Goal: Information Seeking & Learning: Learn about a topic

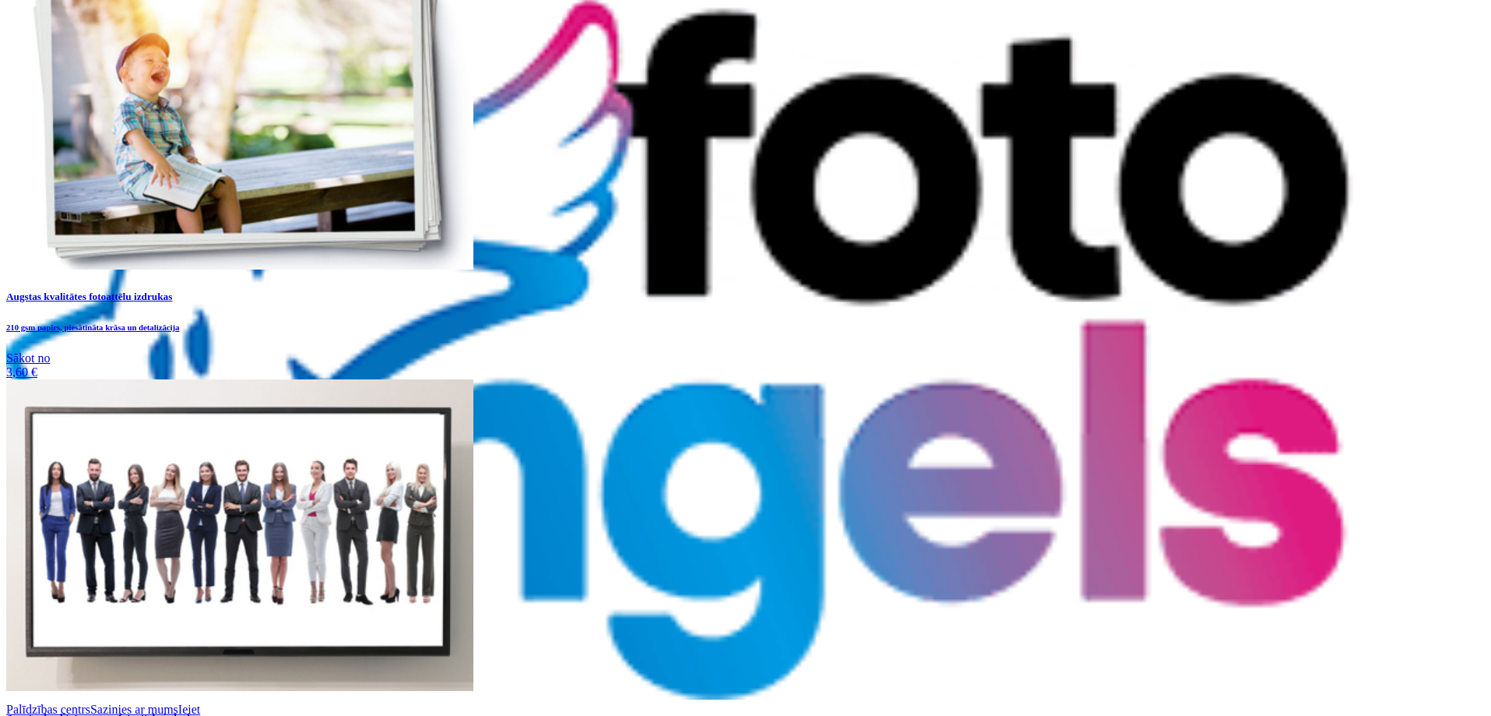
scroll to position [259, 0]
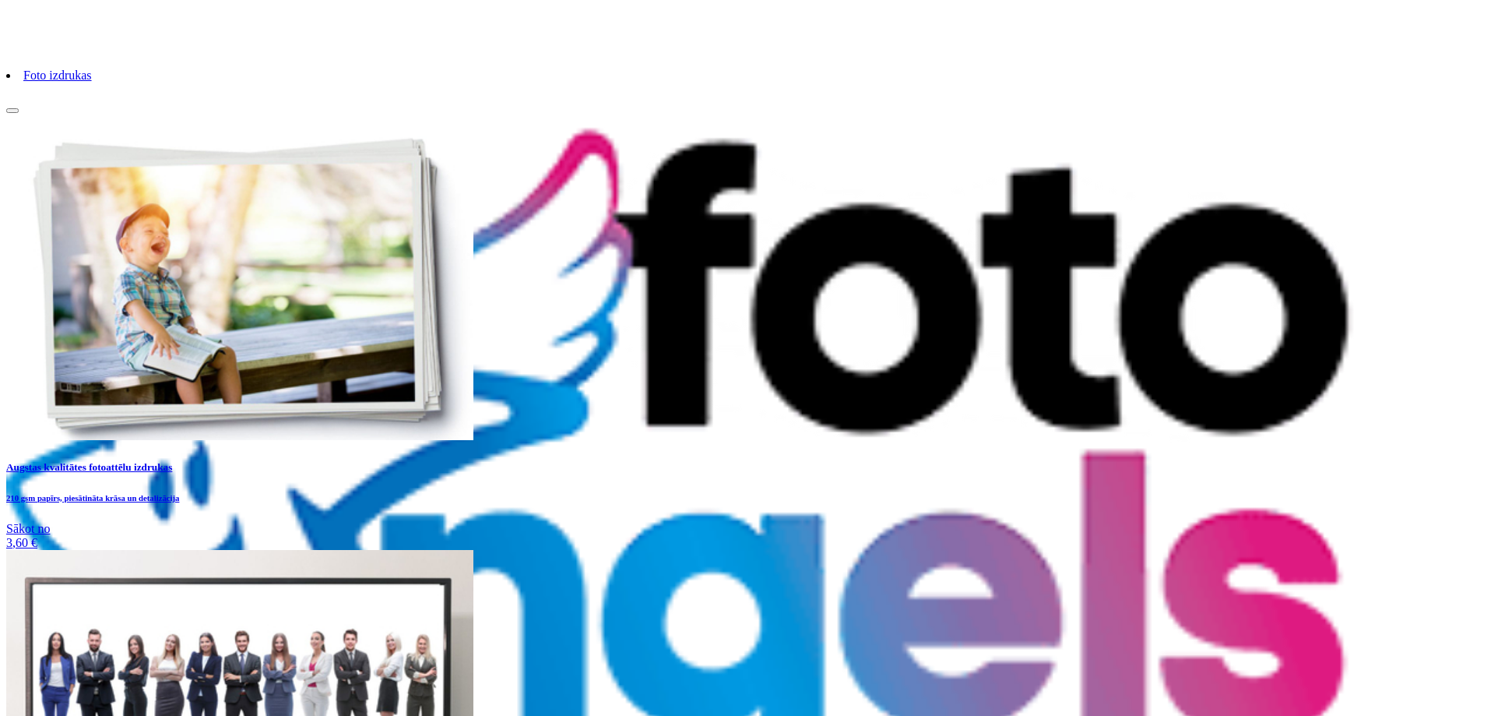
click at [92, 82] on link "Foto izdrukas" at bounding box center [57, 75] width 69 height 13
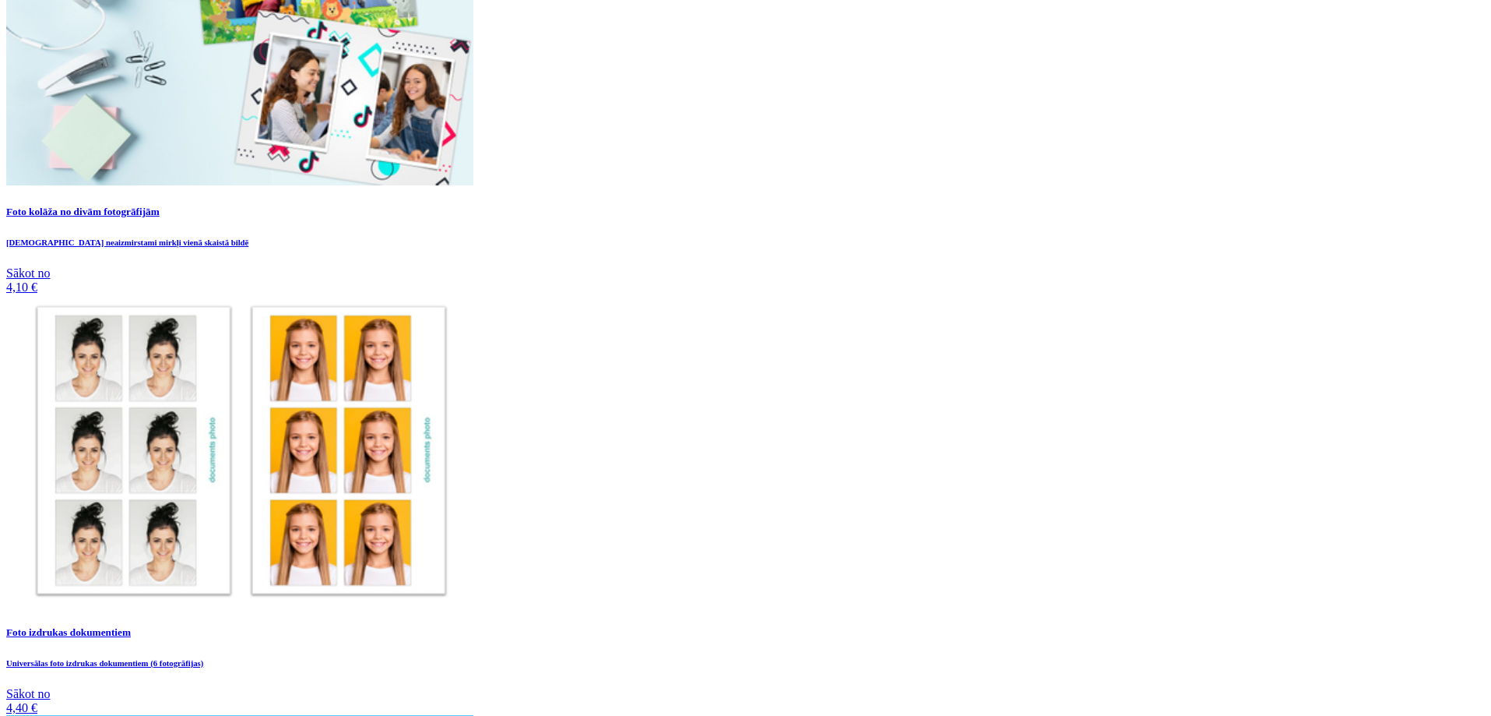
scroll to position [894, 0]
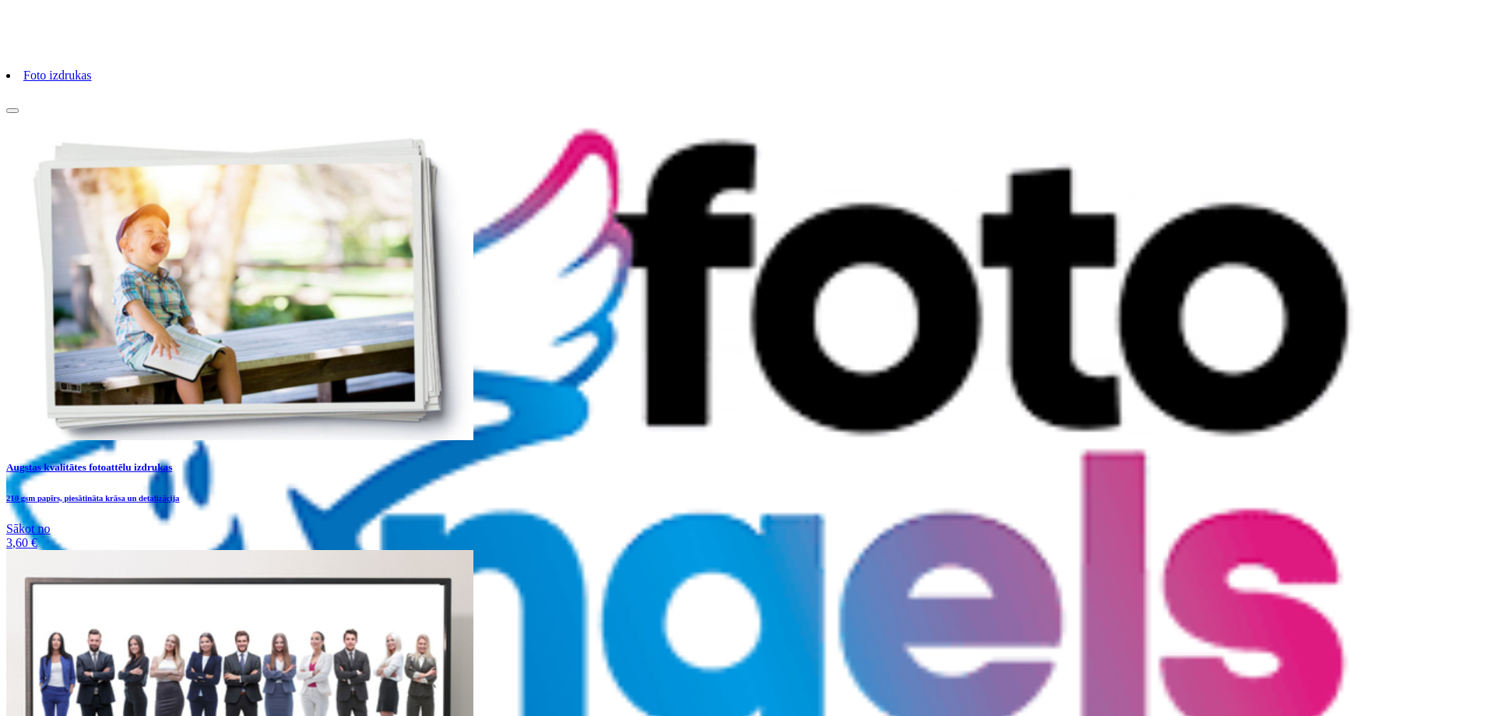
drag, startPoint x: 1004, startPoint y: 589, endPoint x: 966, endPoint y: 578, distance: 39.7
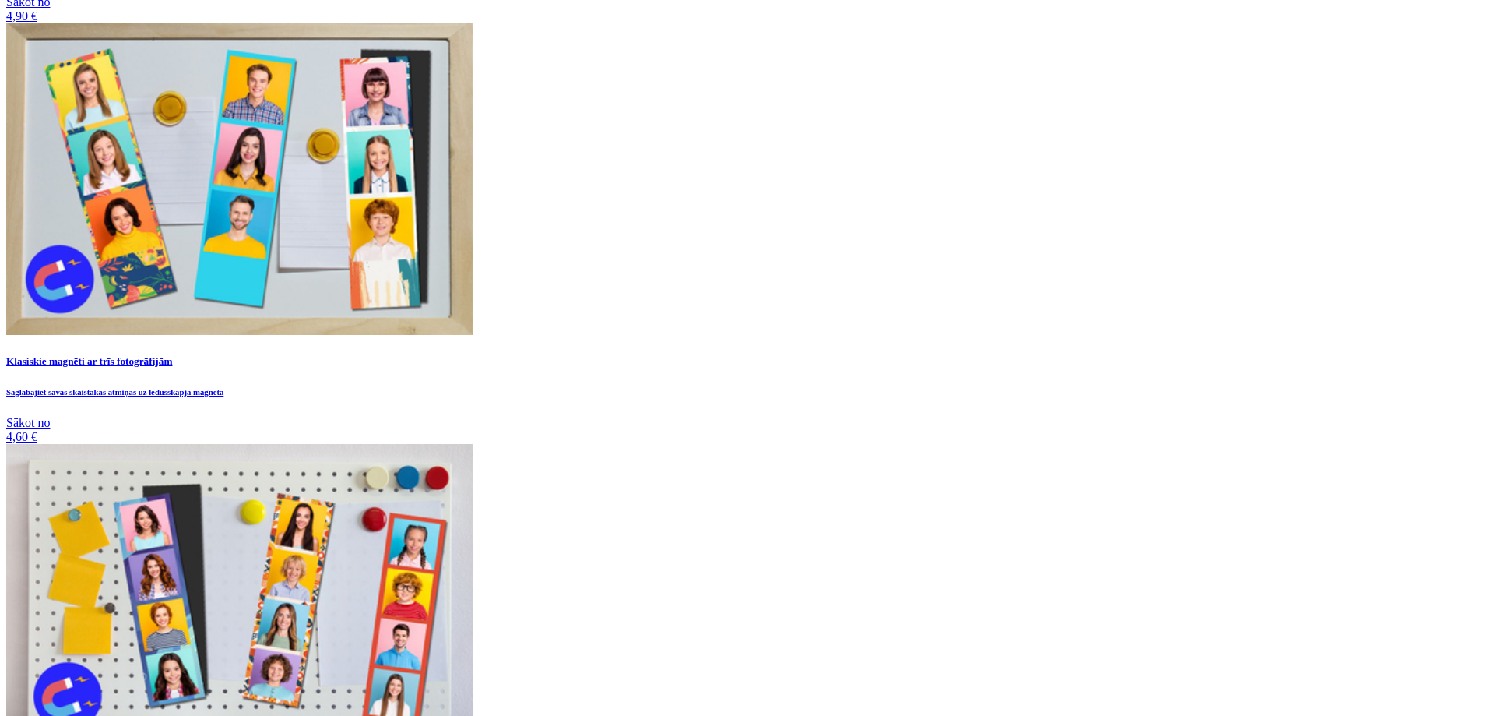
scroll to position [4985, 0]
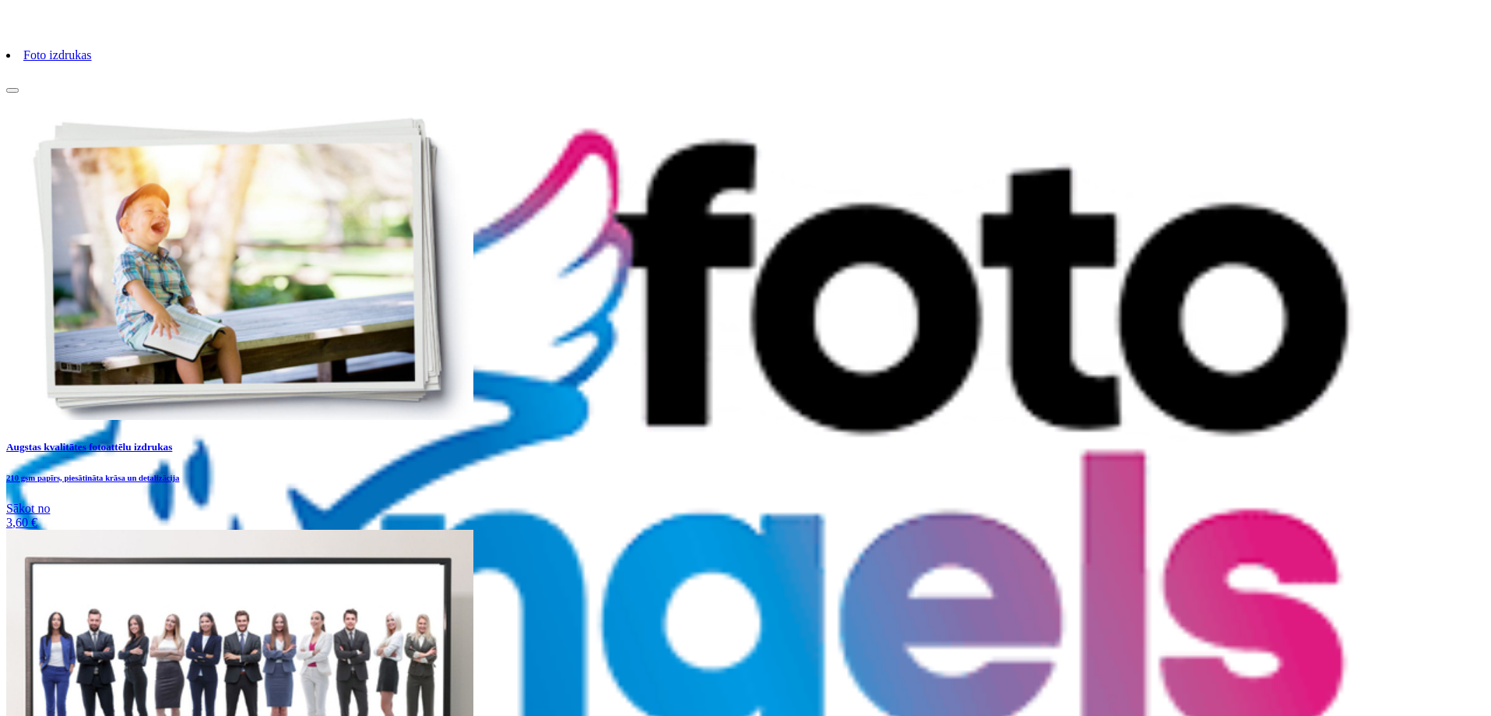
scroll to position [130, 0]
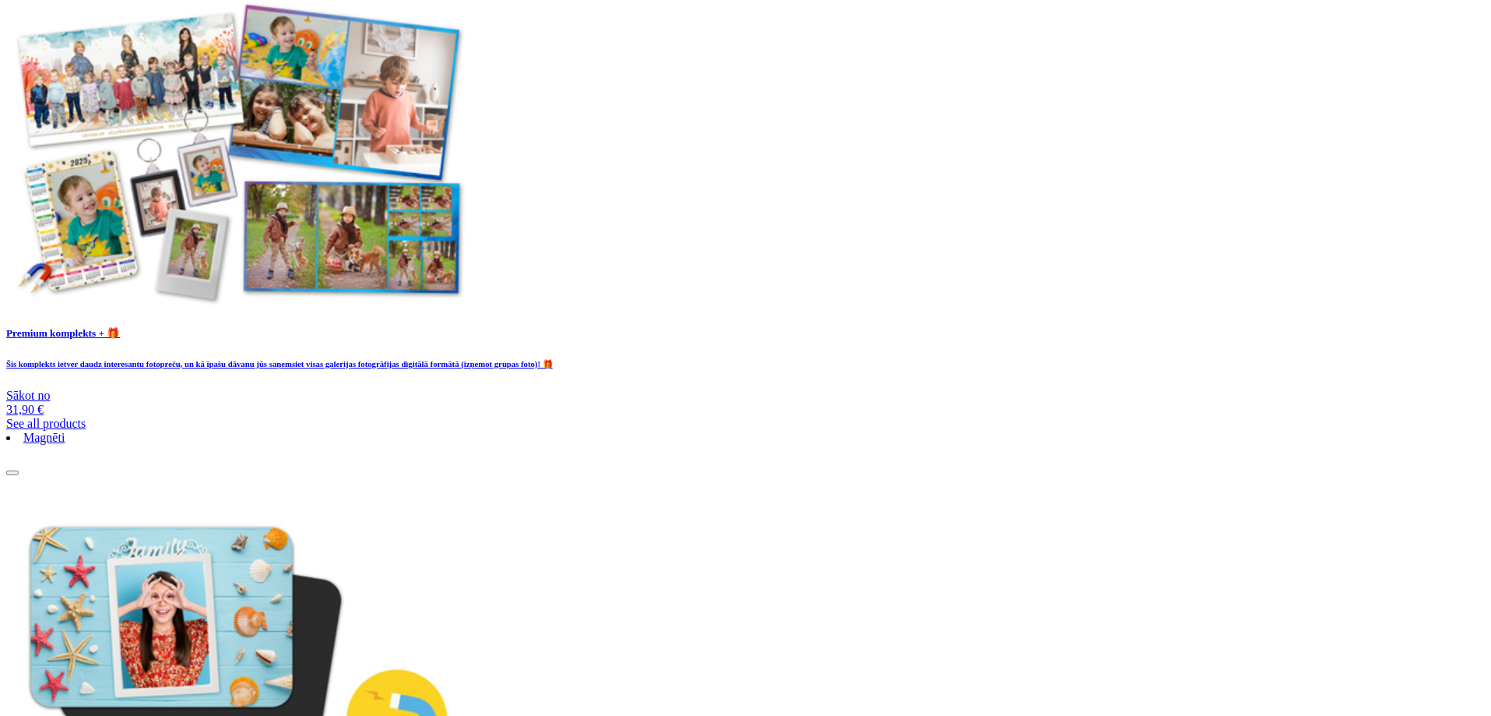
scroll to position [3990, 0]
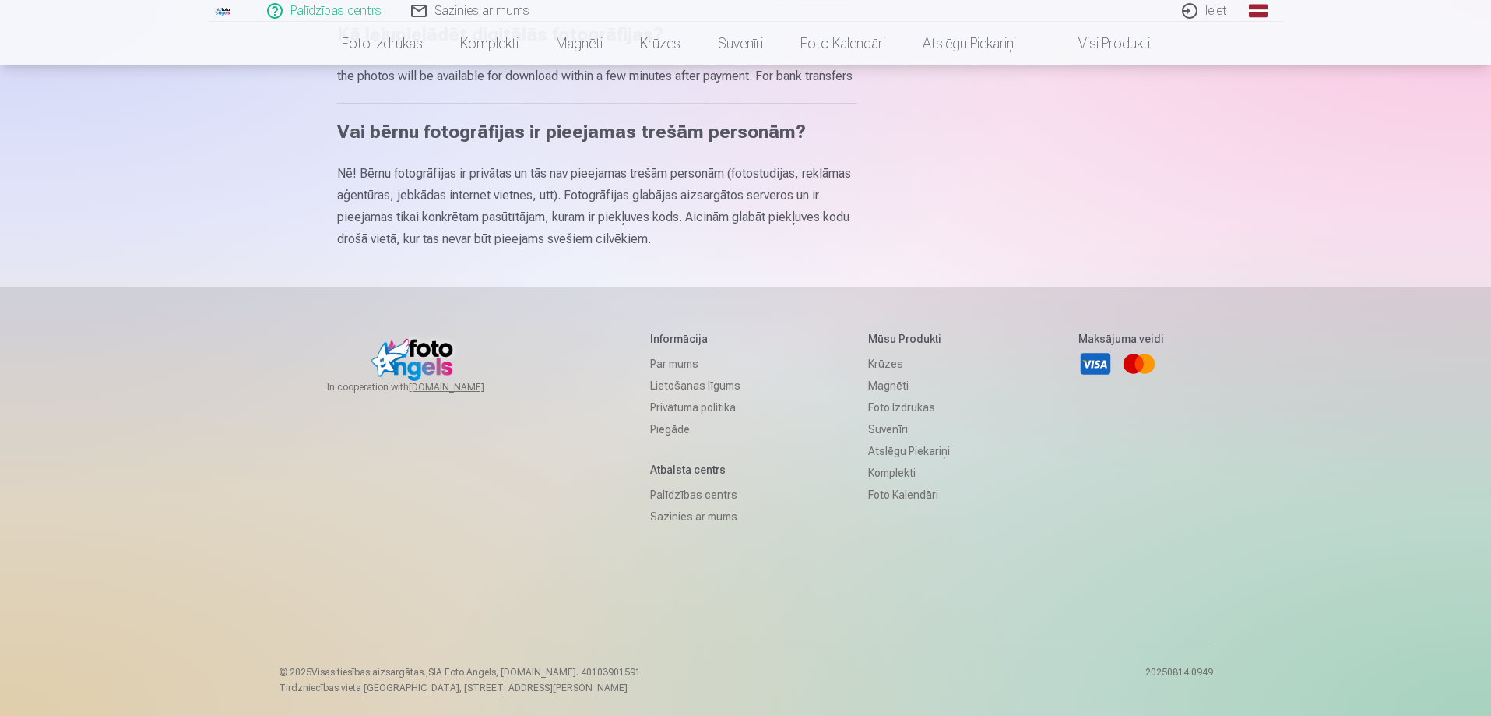
scroll to position [966, 0]
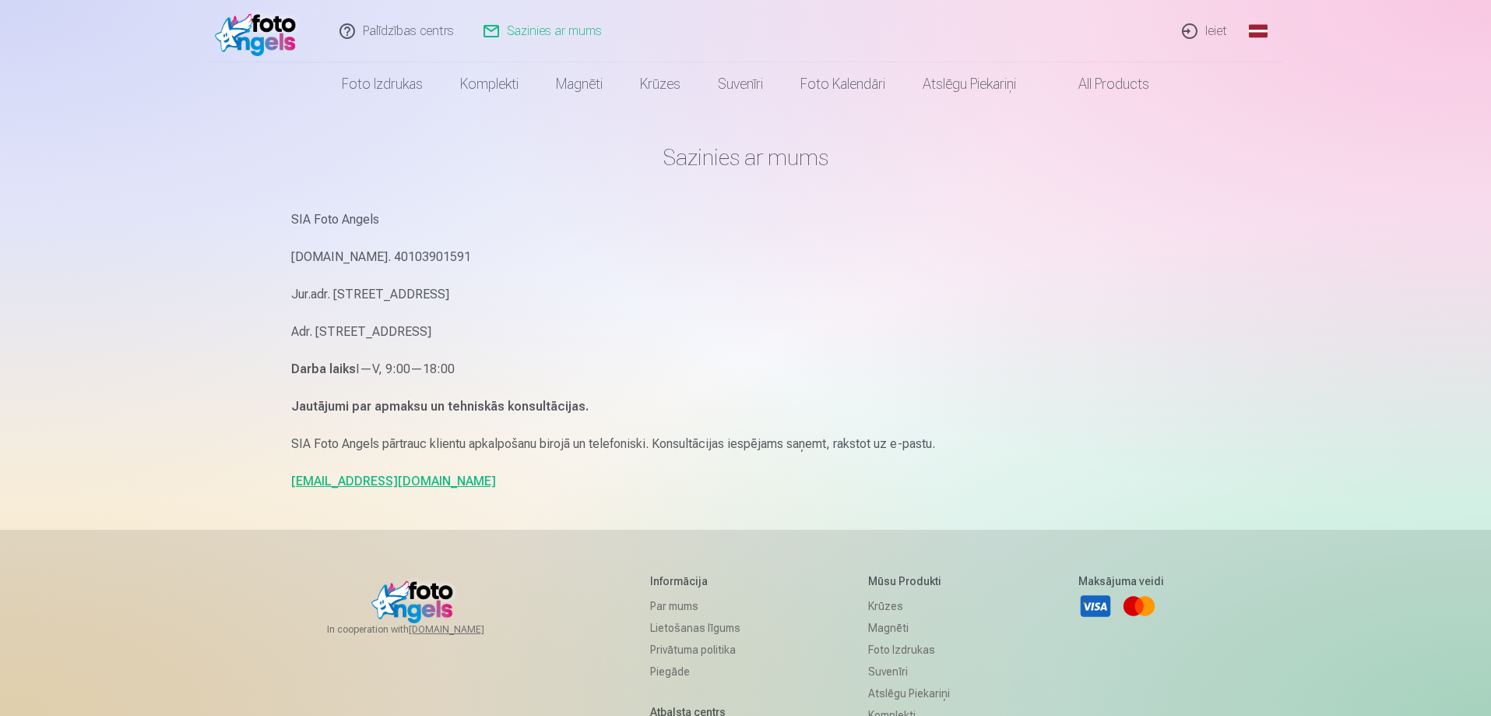
click at [526, 31] on link "Sazinies ar mums" at bounding box center [544, 31] width 148 height 62
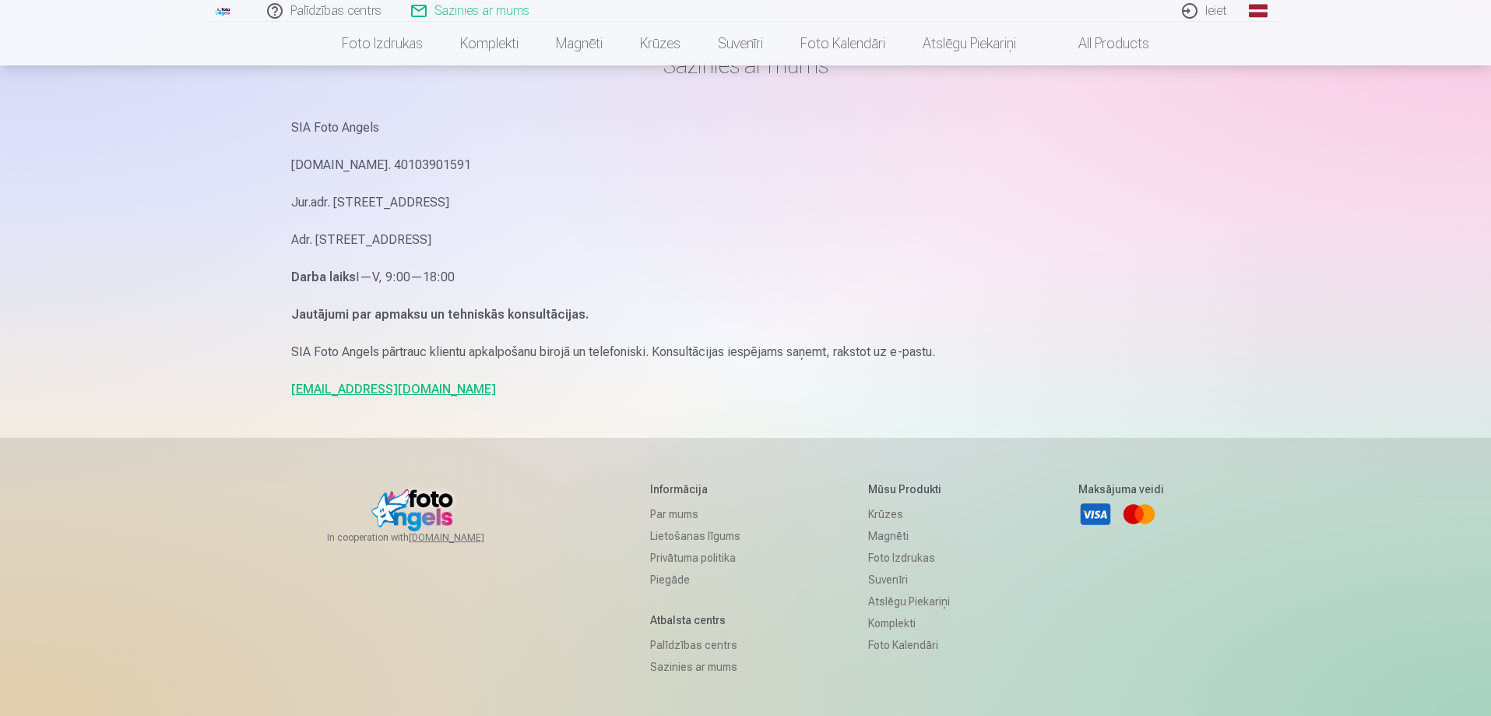
scroll to position [130, 0]
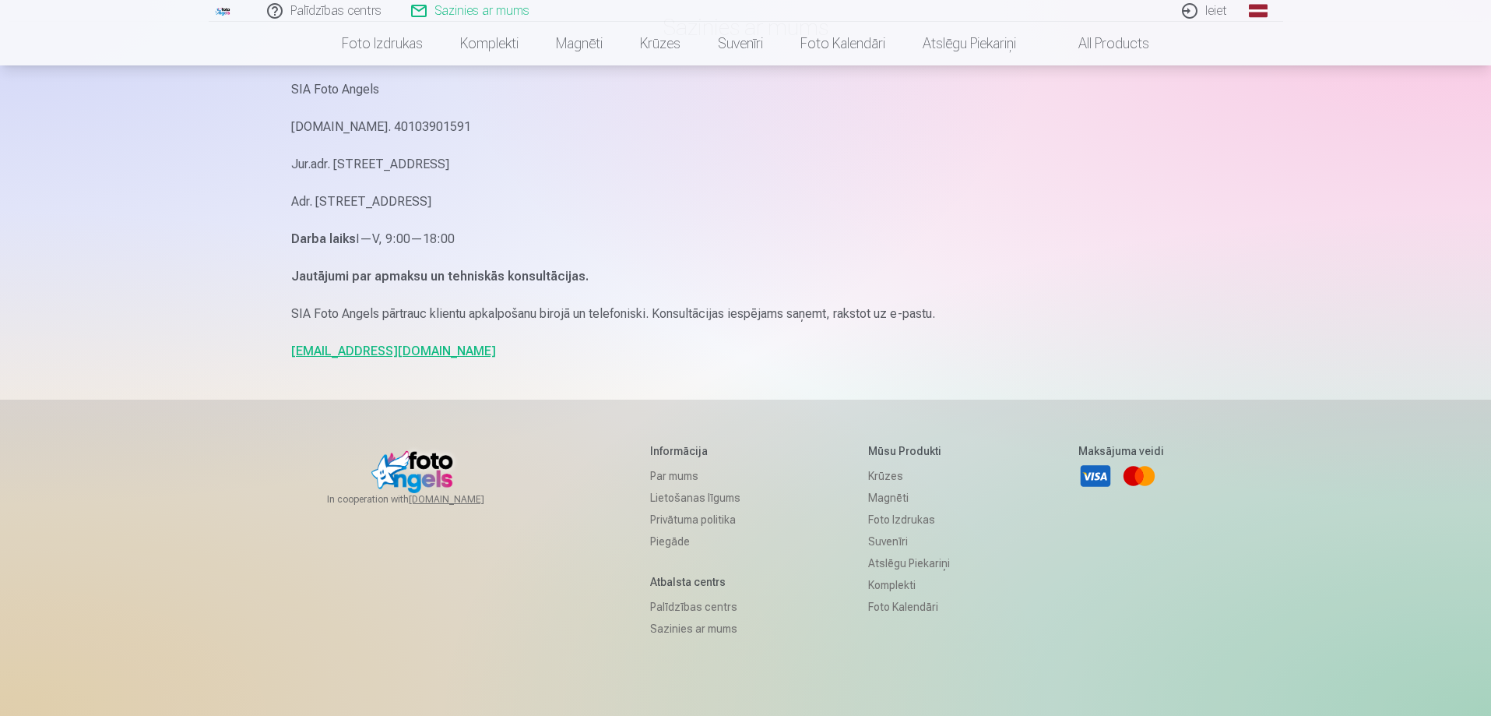
click at [656, 532] on link "Piegāde" at bounding box center [695, 541] width 90 height 22
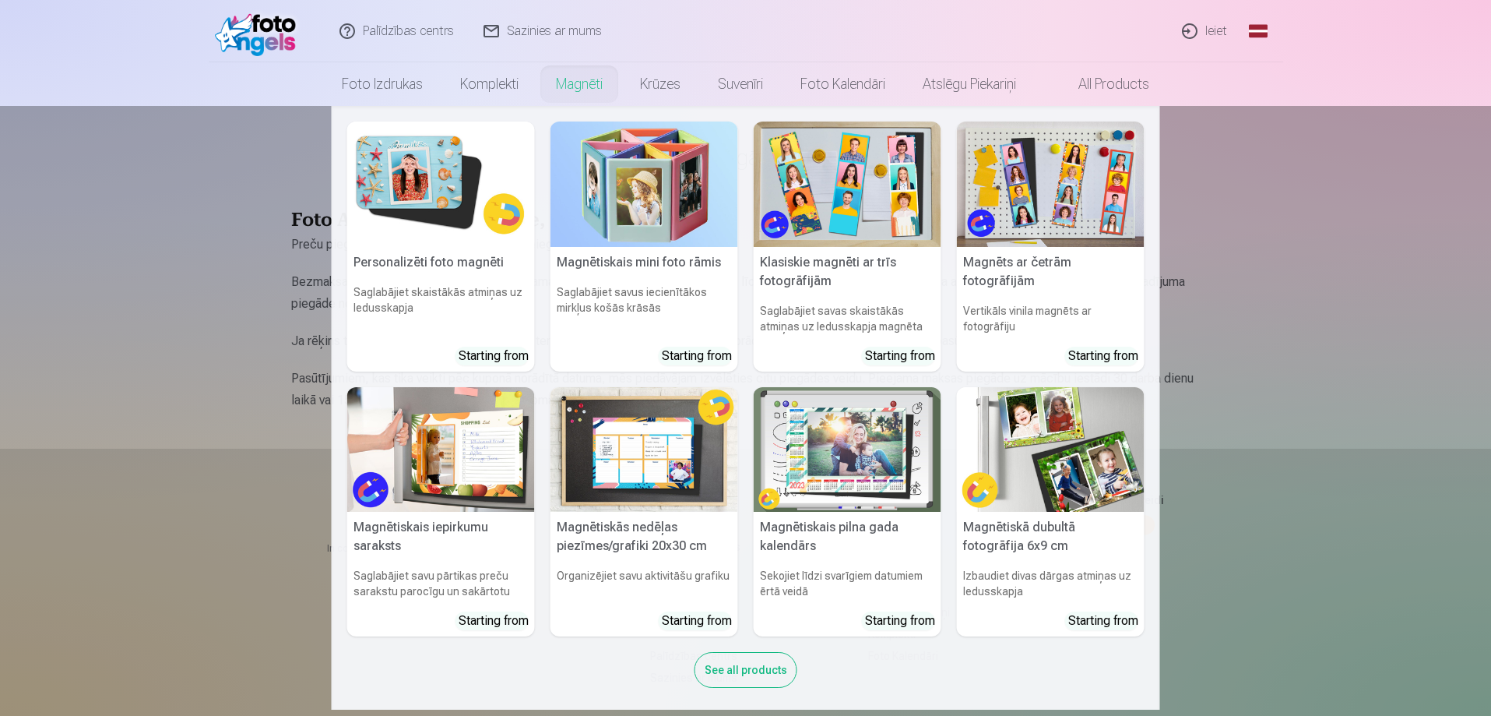
click at [544, 84] on link "Magnēti" at bounding box center [579, 84] width 84 height 44
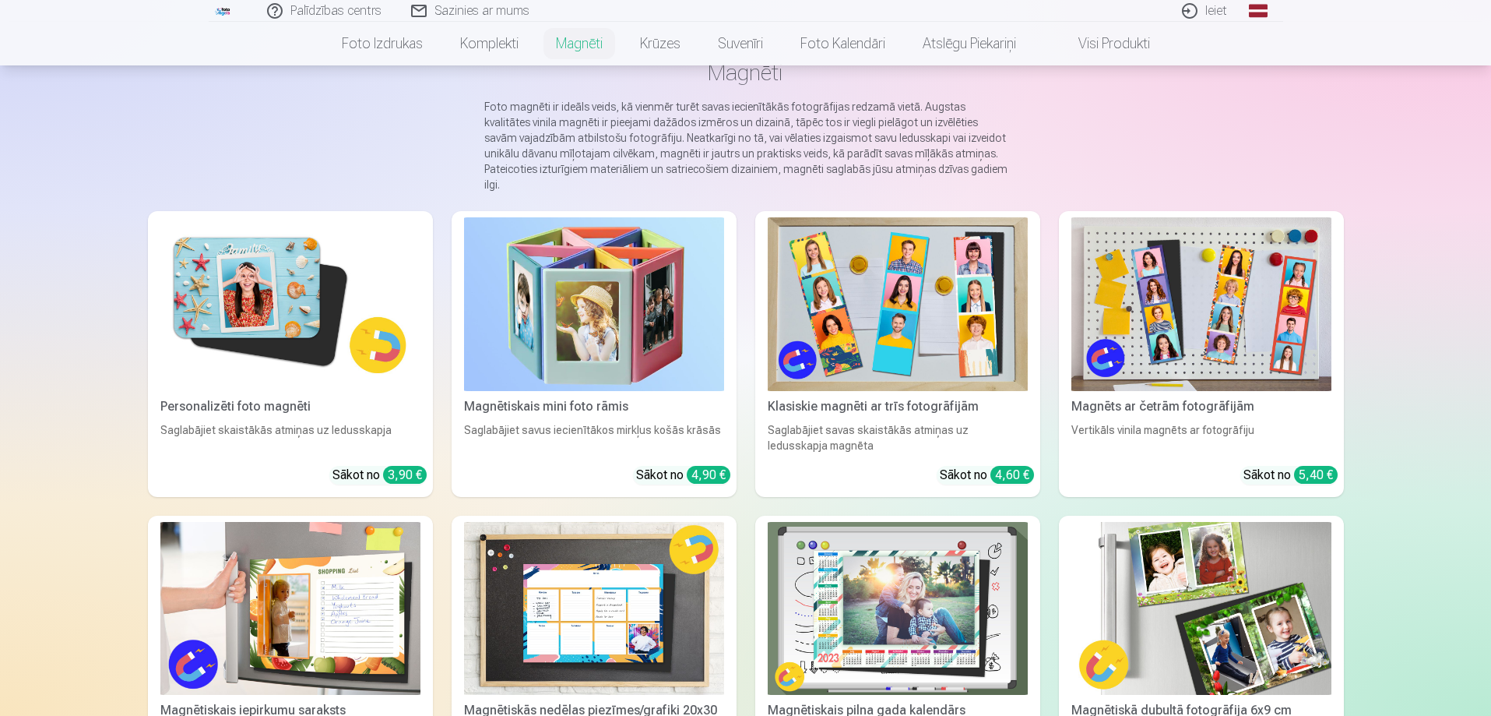
scroll to position [130, 0]
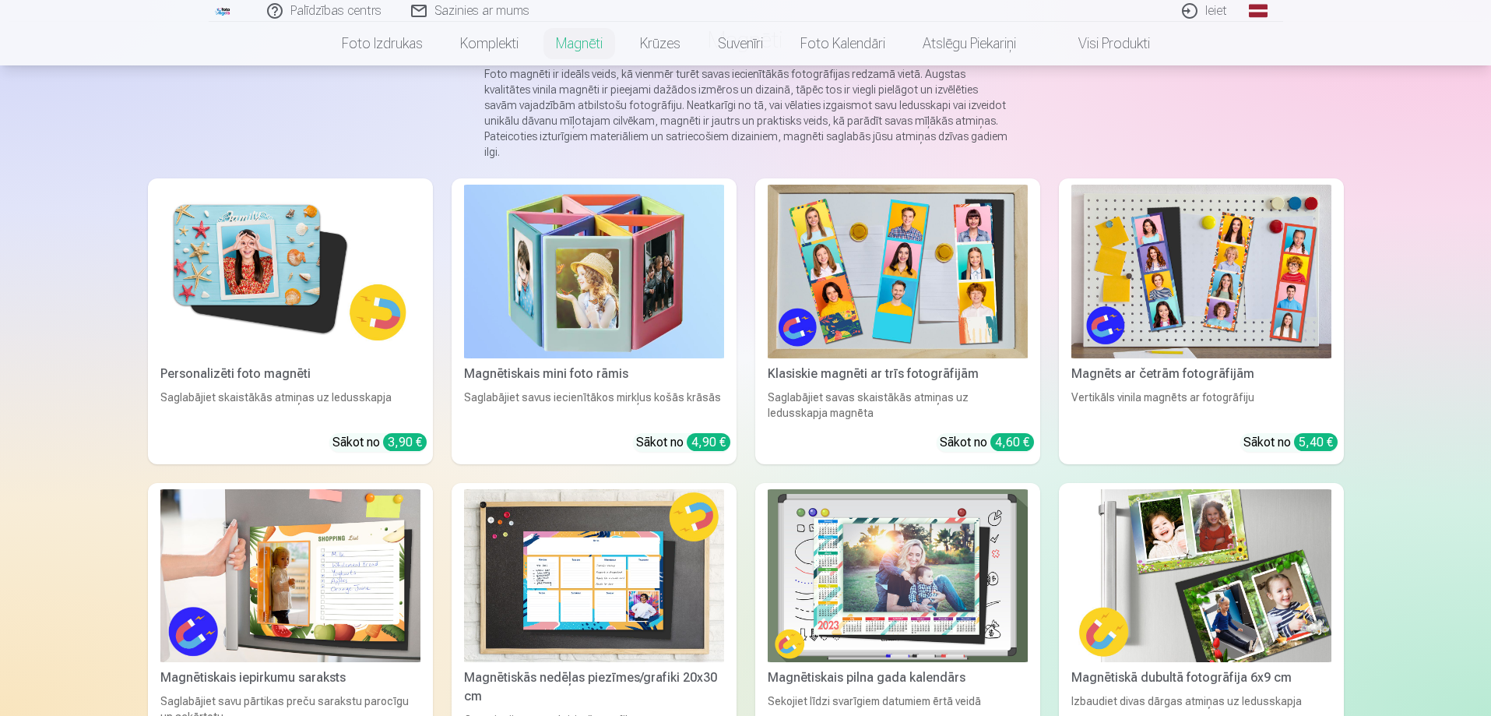
click at [235, 319] on img at bounding box center [290, 272] width 260 height 174
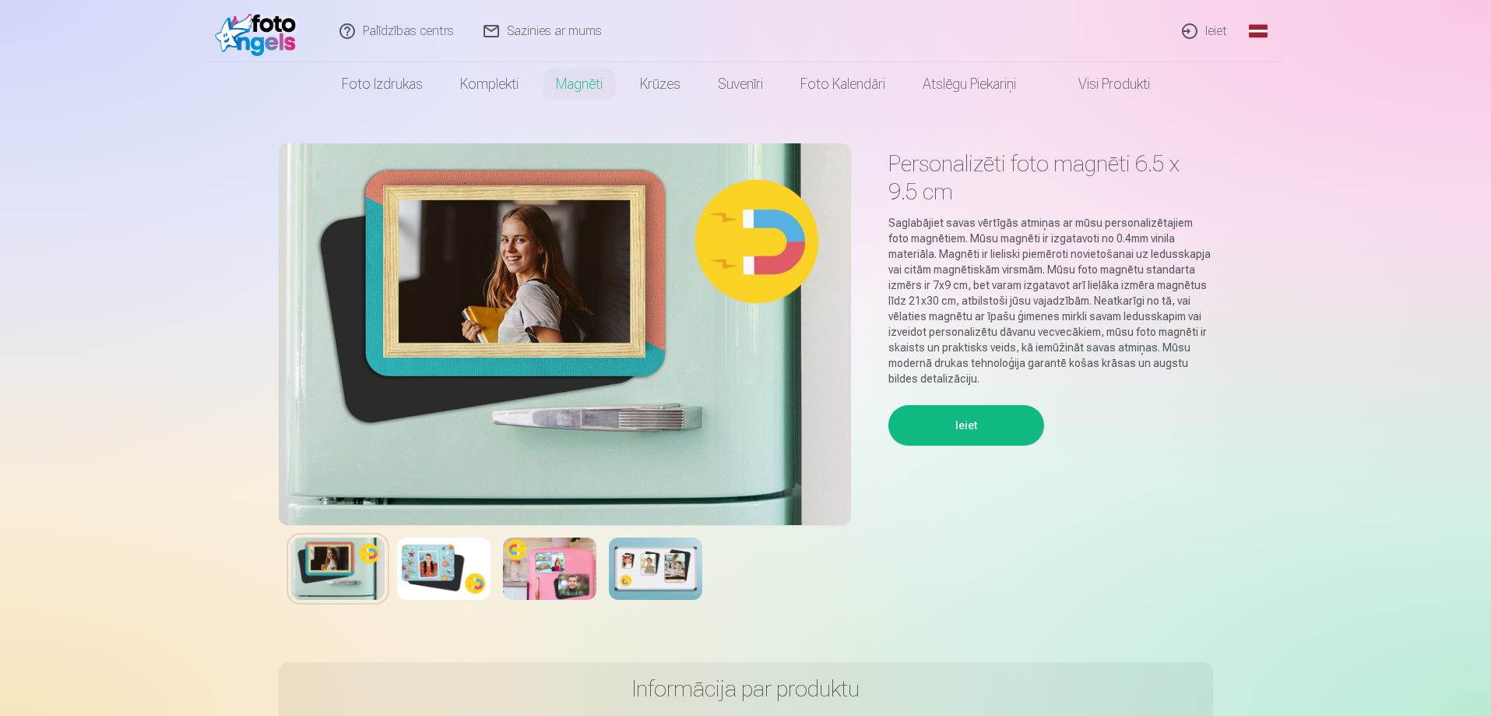
click at [938, 424] on button "Ieiet" at bounding box center [966, 425] width 156 height 40
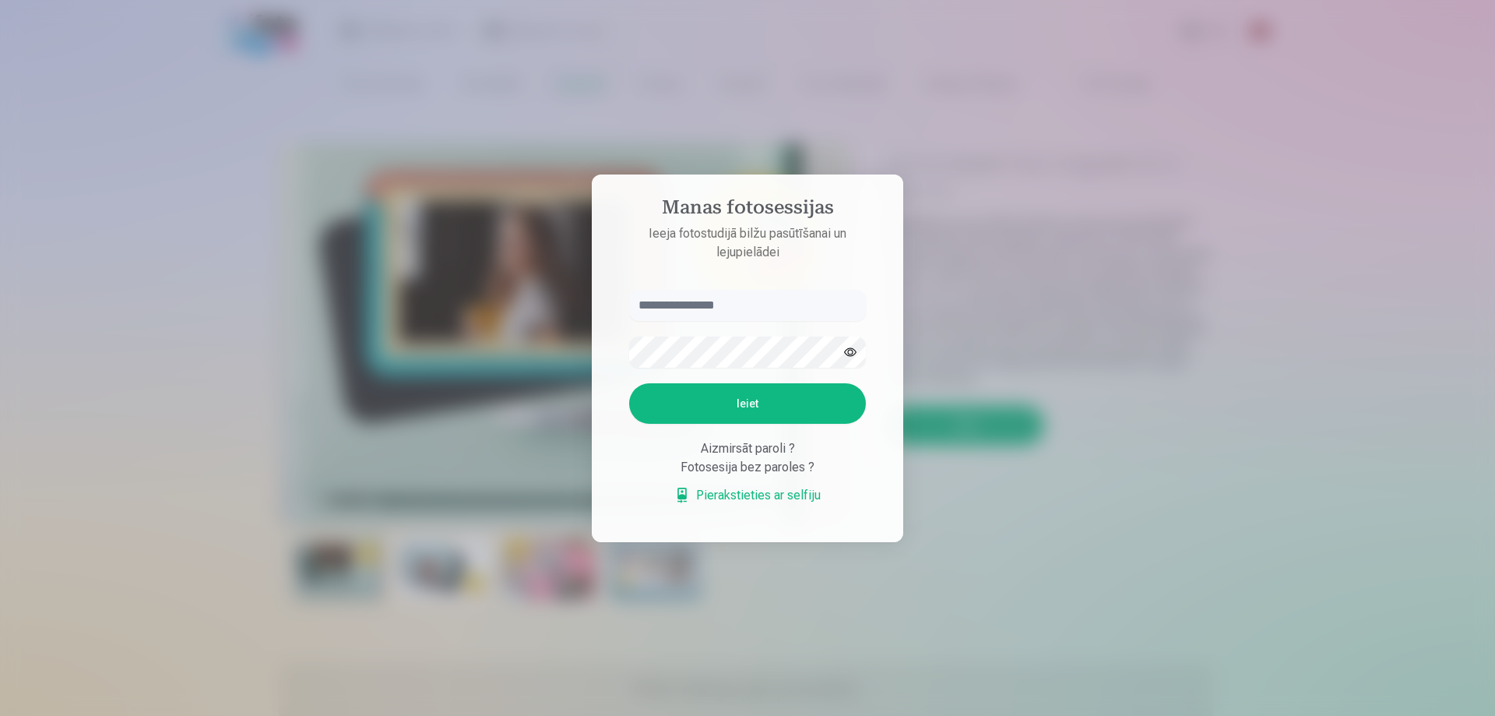
click at [966, 619] on div at bounding box center [747, 358] width 1495 height 716
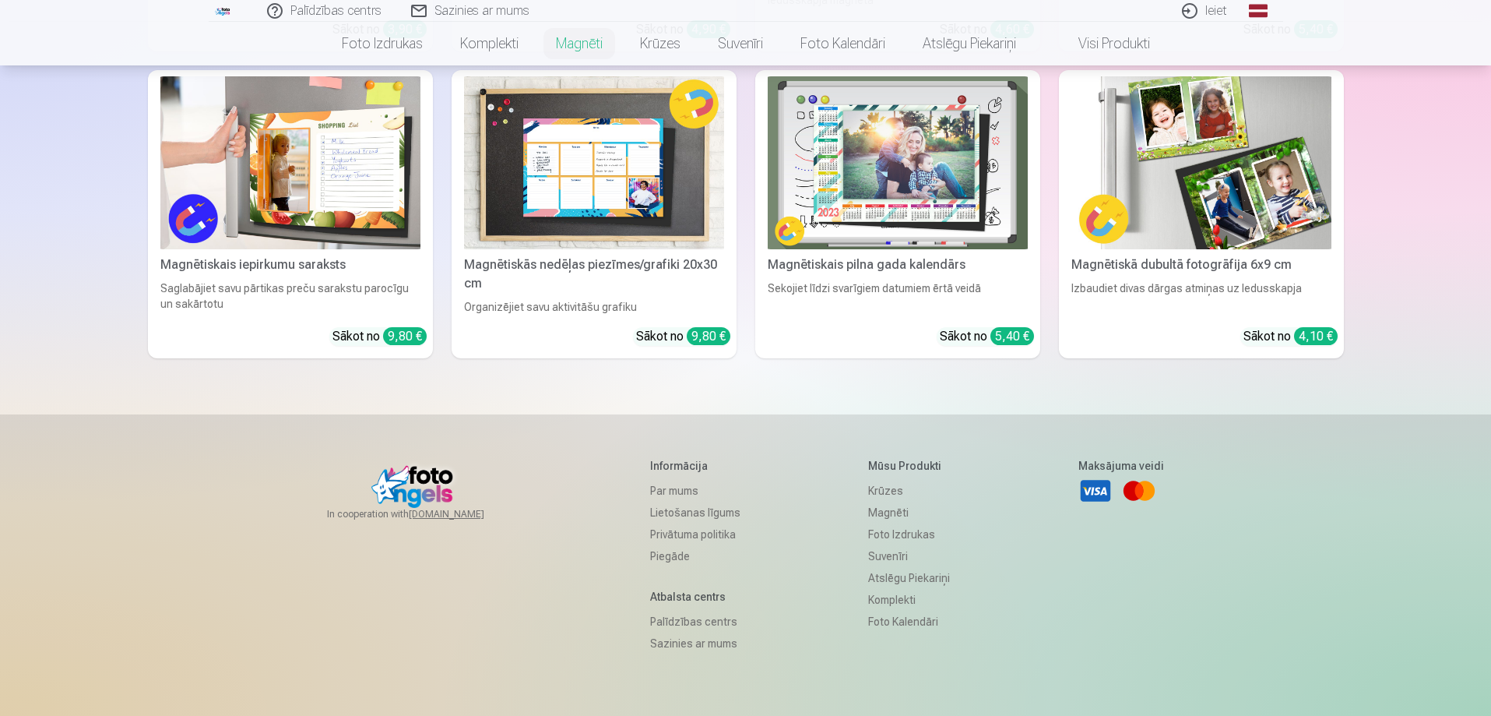
scroll to position [654, 0]
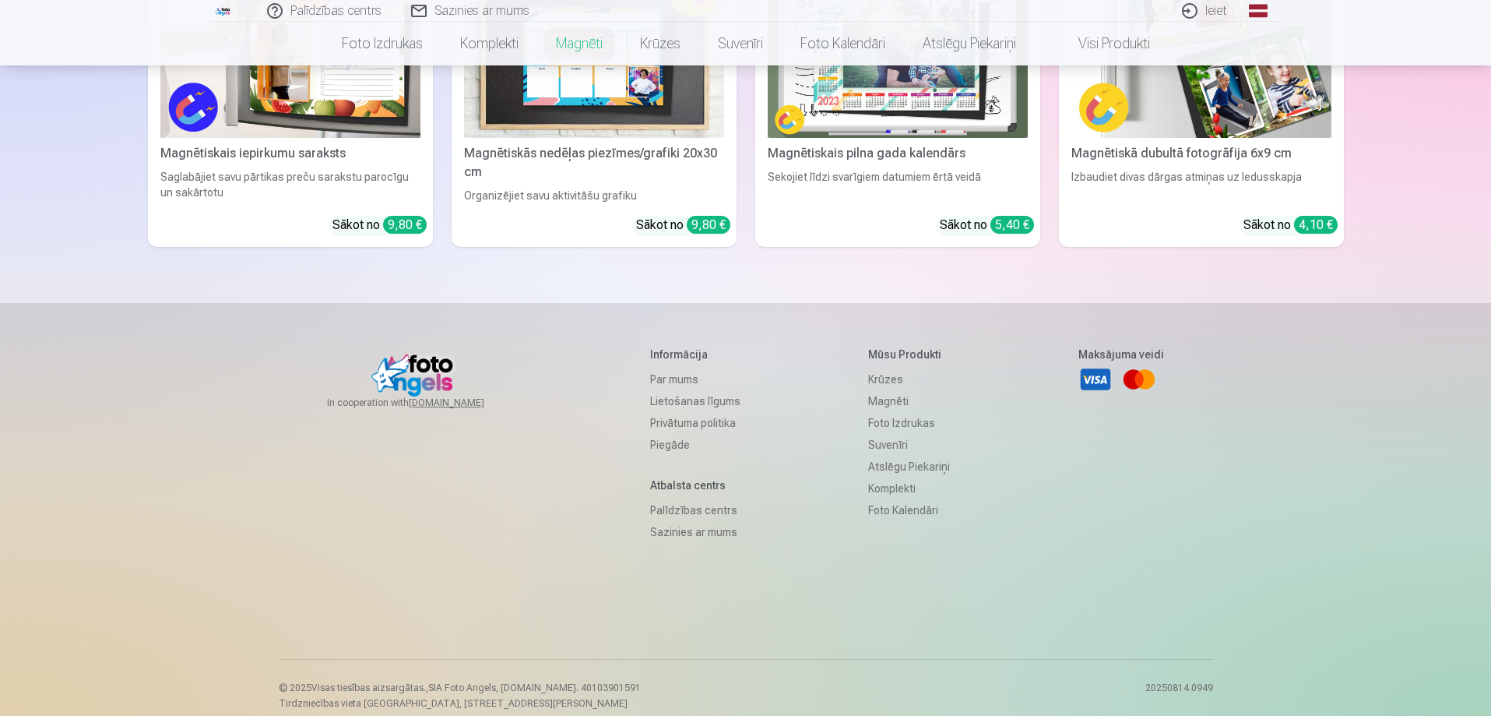
click at [661, 434] on link "Piegāde" at bounding box center [695, 445] width 90 height 22
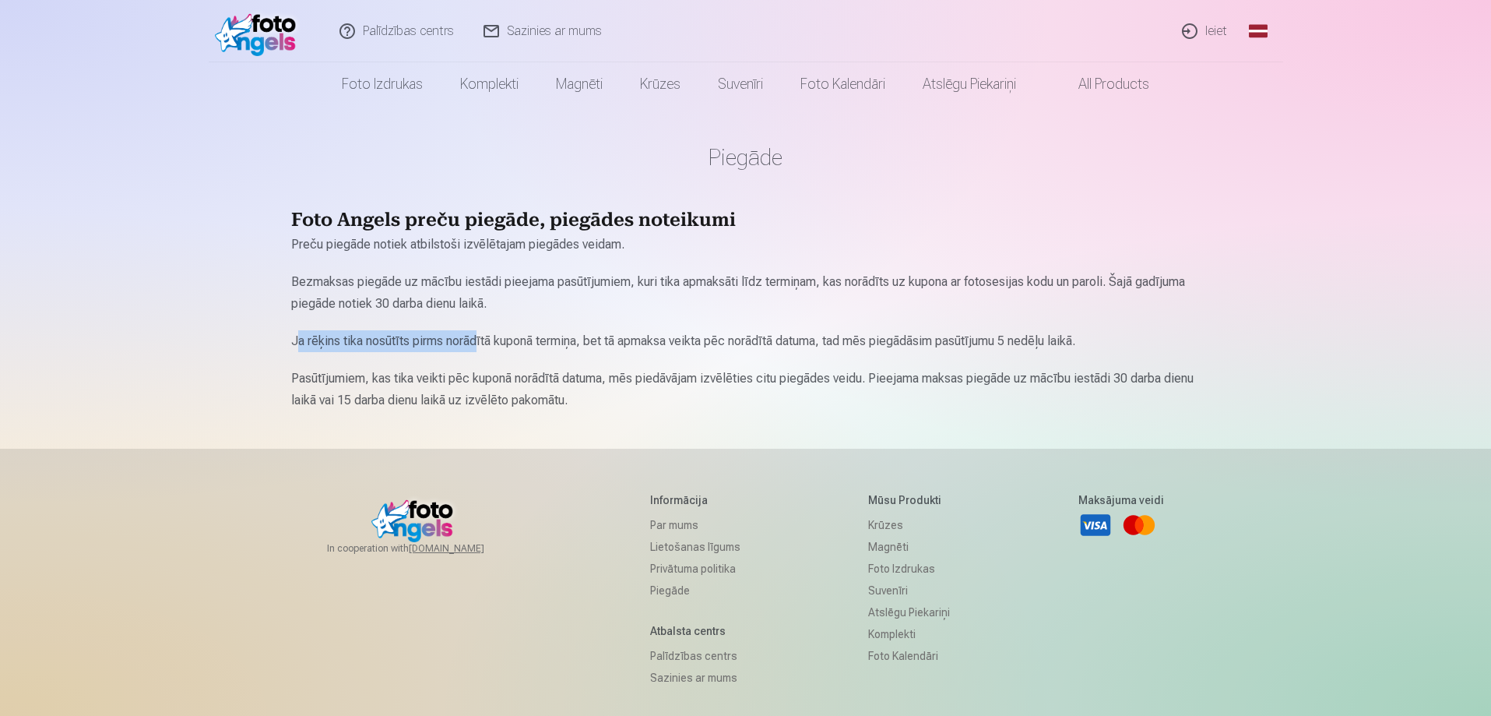
drag, startPoint x: 301, startPoint y: 339, endPoint x: 464, endPoint y: 336, distance: 163.5
click at [478, 336] on p "Ja rēķins tika nosūtīts pirms norādītā kuponā termiņa, bet tā apmaksa veikta pē…" at bounding box center [745, 341] width 909 height 22
click at [275, 346] on div "Palīdzības centrs Sazinies ar mums Ieiet Global Latvian (lv) Lithuanian (lt) Ru…" at bounding box center [745, 438] width 1491 height 877
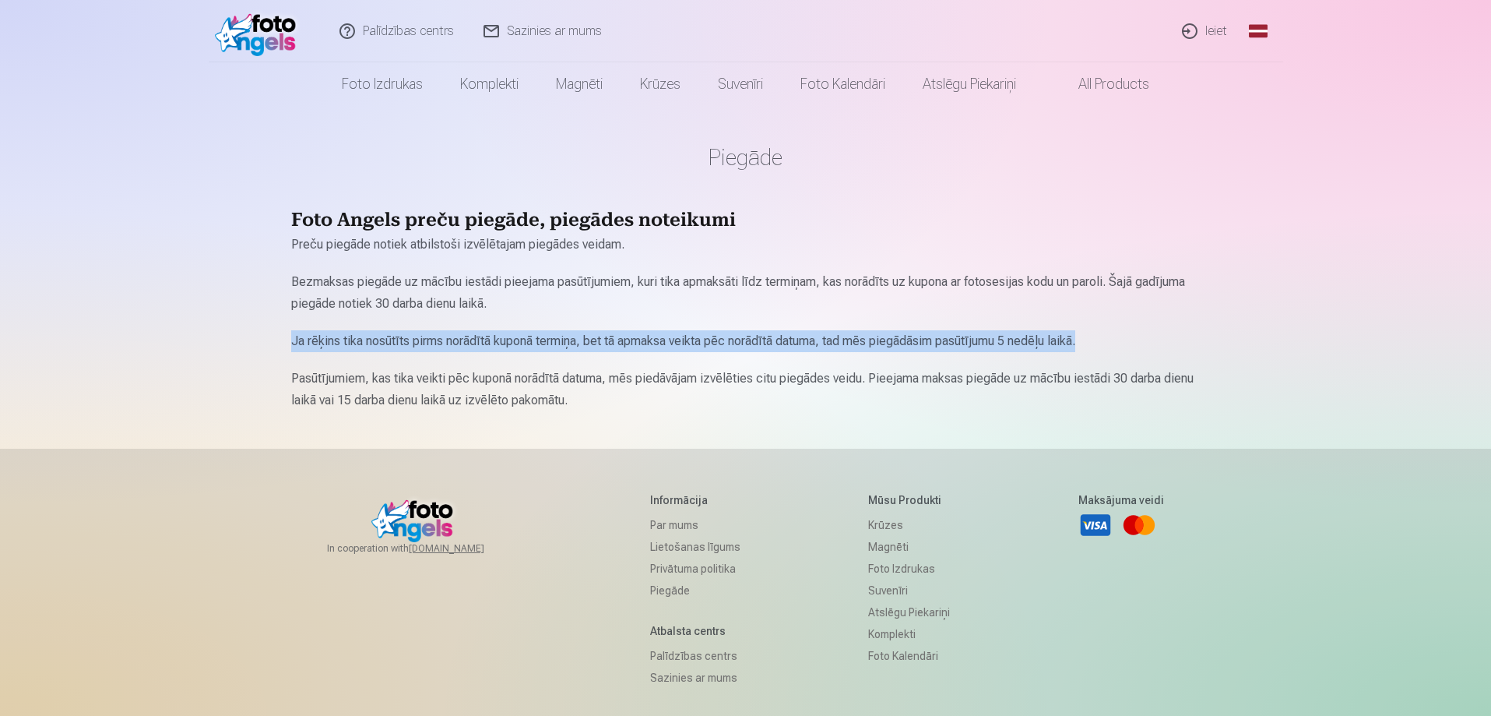
drag, startPoint x: 287, startPoint y: 336, endPoint x: 1194, endPoint y: 326, distance: 906.4
click at [1194, 326] on div "Piegāde Foto Angels preču piegāde, piegādes noteikumi Preču piegāde notiek atbi…" at bounding box center [746, 438] width 934 height 877
copy p "Ja rēķins tika nosūtīts pirms norādītā kuponā termiņa, bet tā apmaksa veikta pē…"
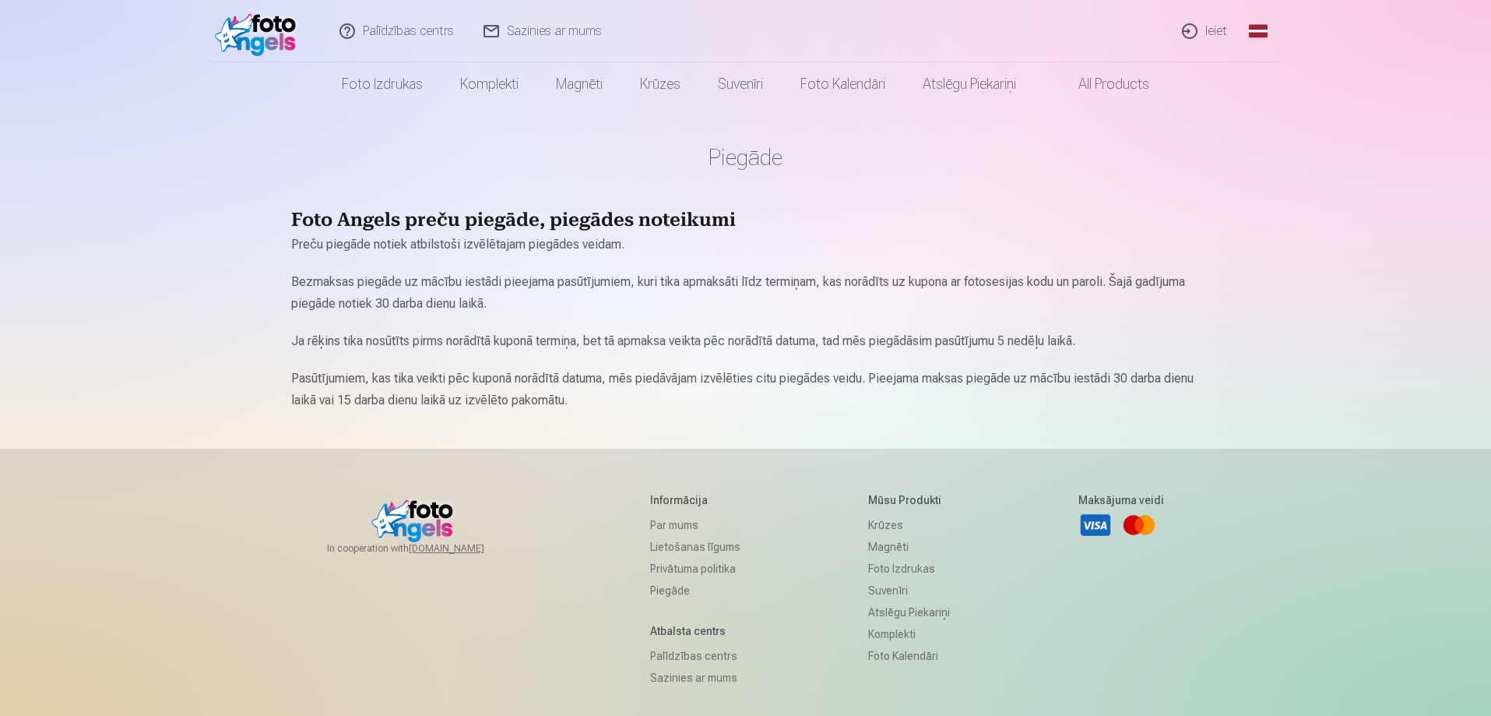
click at [125, 391] on div "Palīdzības centrs Sazinies ar mums Ieiet Global Latvian (lv) Lithuanian (lt) Ru…" at bounding box center [745, 438] width 1491 height 877
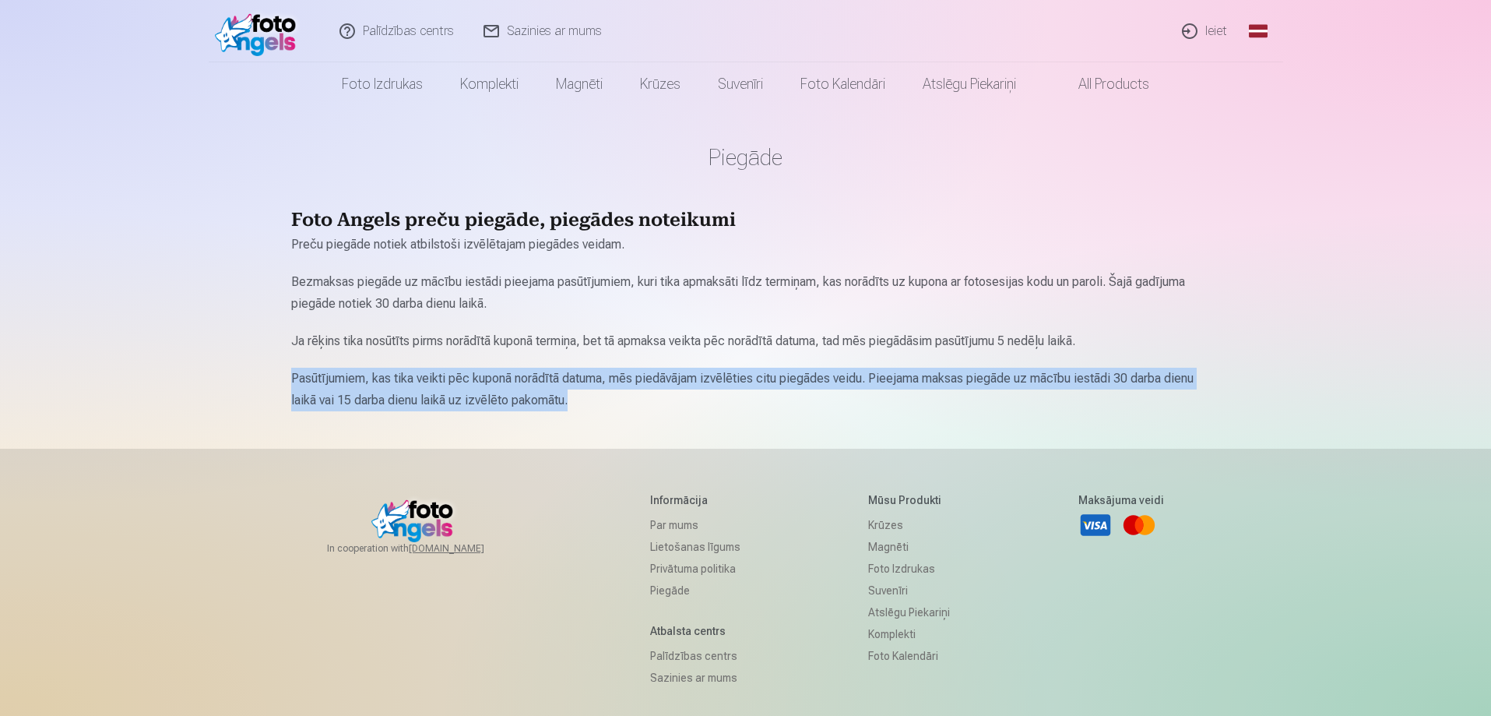
drag, startPoint x: 286, startPoint y: 374, endPoint x: 652, endPoint y: 406, distance: 367.4
click at [652, 406] on div "Piegāde Foto Angels preču piegāde, piegādes noteikumi Preču piegāde notiek atbi…" at bounding box center [746, 438] width 934 height 877
copy p "Pasūtījumiem, kas tika veikti pēc kuponā norādītā datuma, mēs piedāvājam izvēlē…"
click at [714, 486] on div "In cooperation with izzipix.com Informācija Par mums Lietošanas līgums Privātum…" at bounding box center [746, 663] width 934 height 428
click at [703, 543] on link "Lietošanas līgums" at bounding box center [695, 547] width 90 height 22
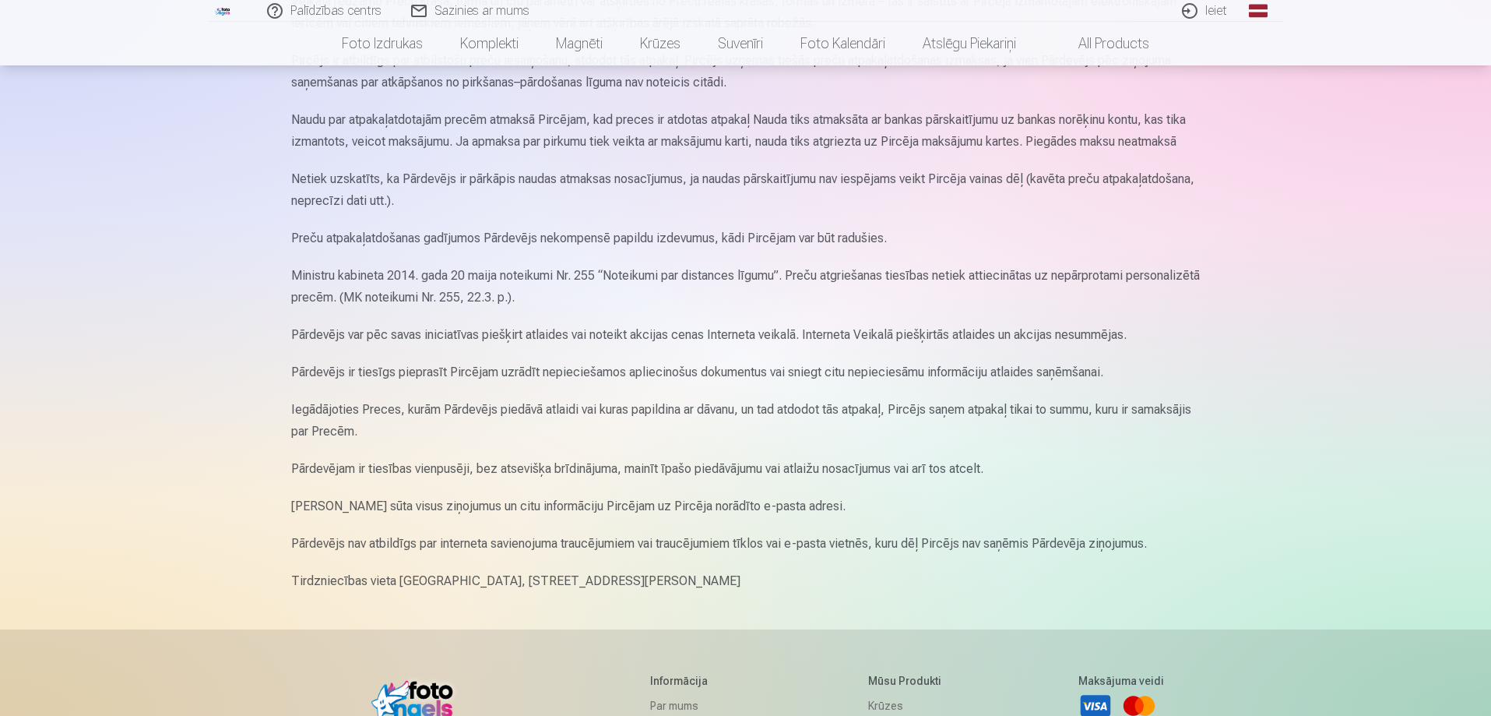
scroll to position [1921, 0]
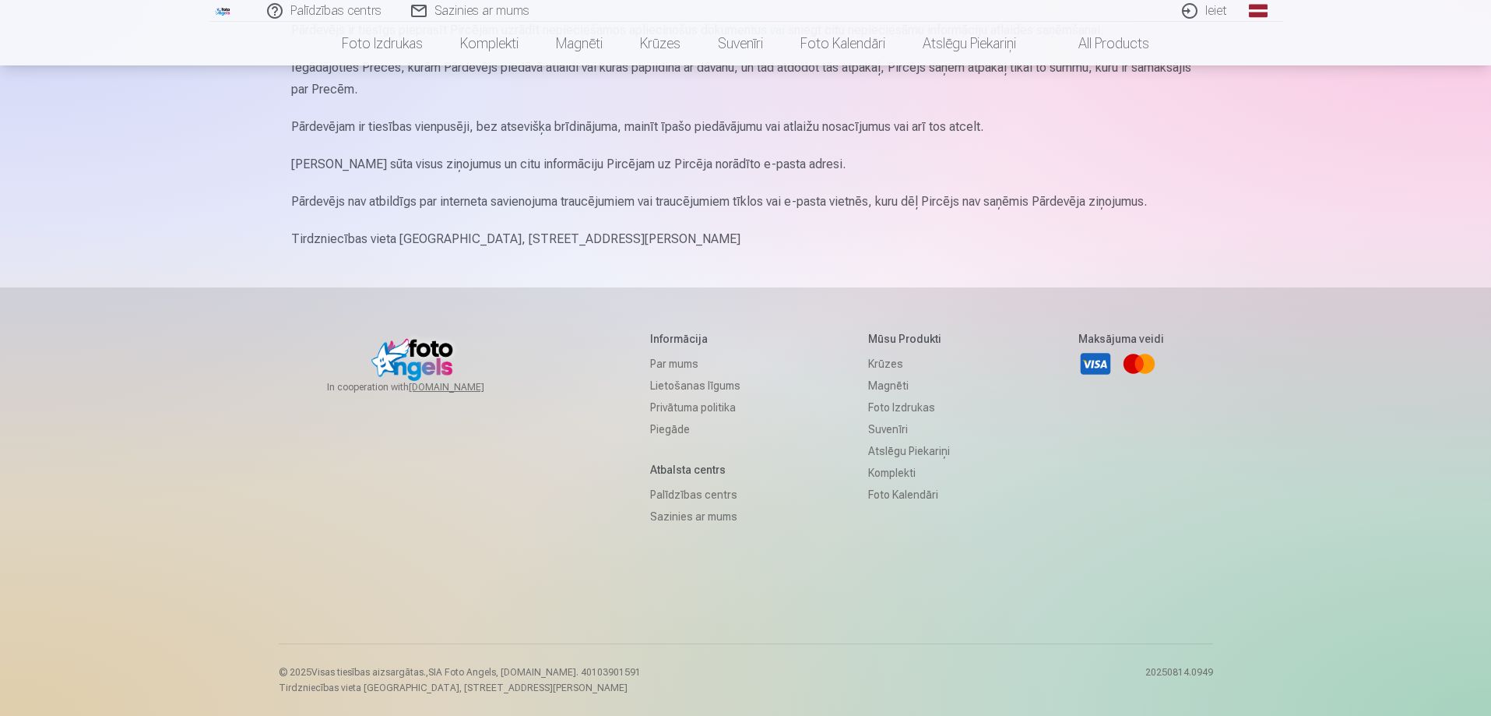
click at [656, 357] on link "Par mums" at bounding box center [695, 364] width 90 height 22
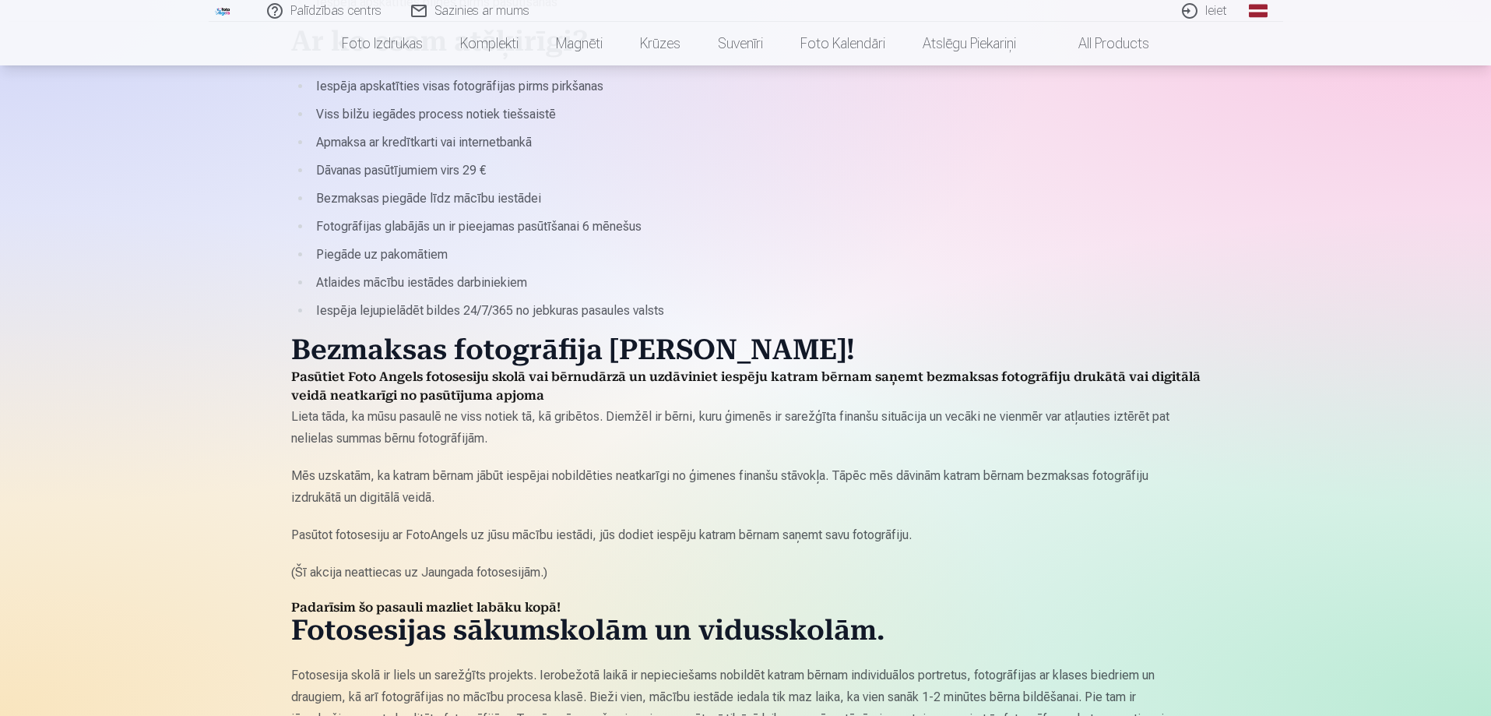
scroll to position [649, 0]
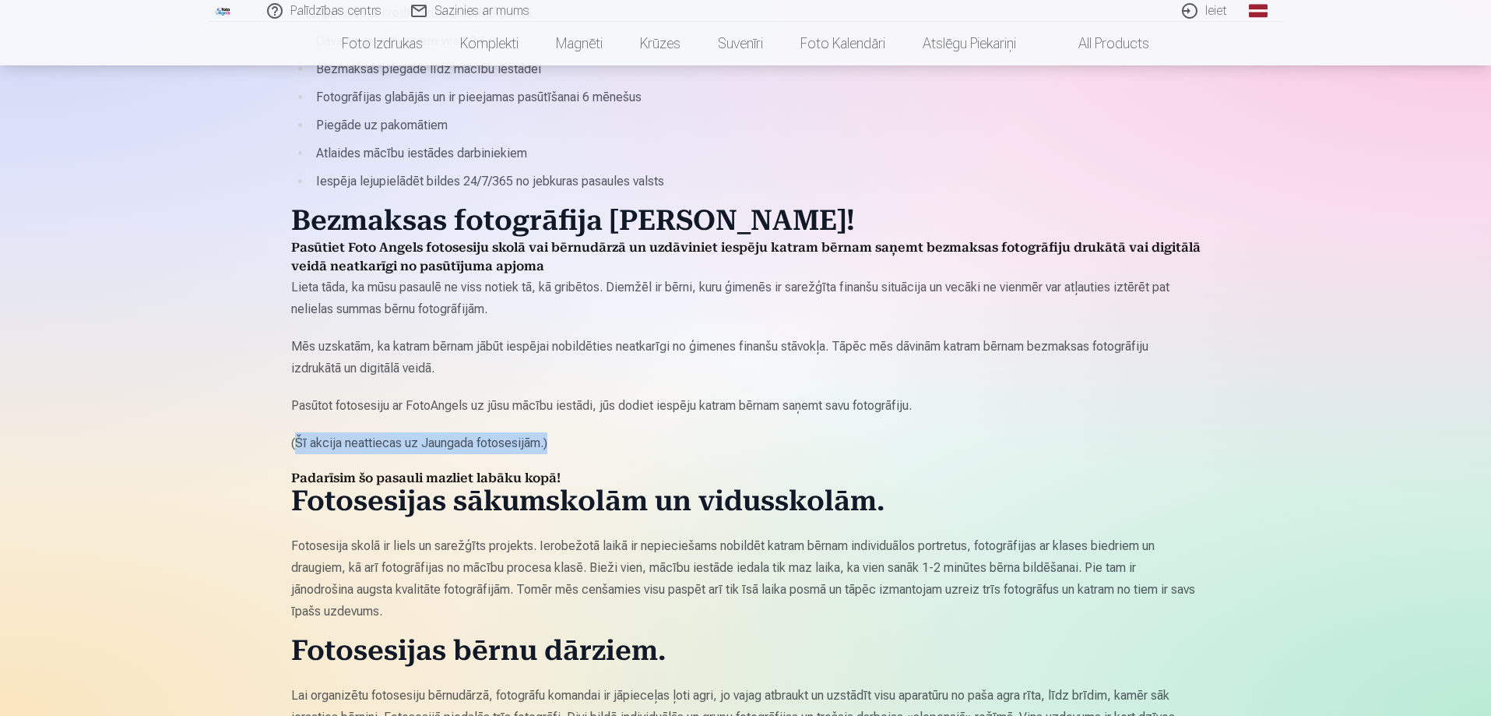
drag, startPoint x: 294, startPoint y: 435, endPoint x: 565, endPoint y: 423, distance: 271.3
click at [565, 423] on div "Bērnu fotostudiju FOTO ANGELS radīja vieni vecāki, lai palīdzētu citiem vecākie…" at bounding box center [745, 271] width 909 height 1423
copy p "Šī akcija neattiecas uz Jaungada fotosesijām.)"
click at [164, 507] on div "Palīdzības centrs Sazinies ar mums Ieiet Global Latvian (lv) Lithuanian (lt) Ru…" at bounding box center [745, 400] width 1491 height 2098
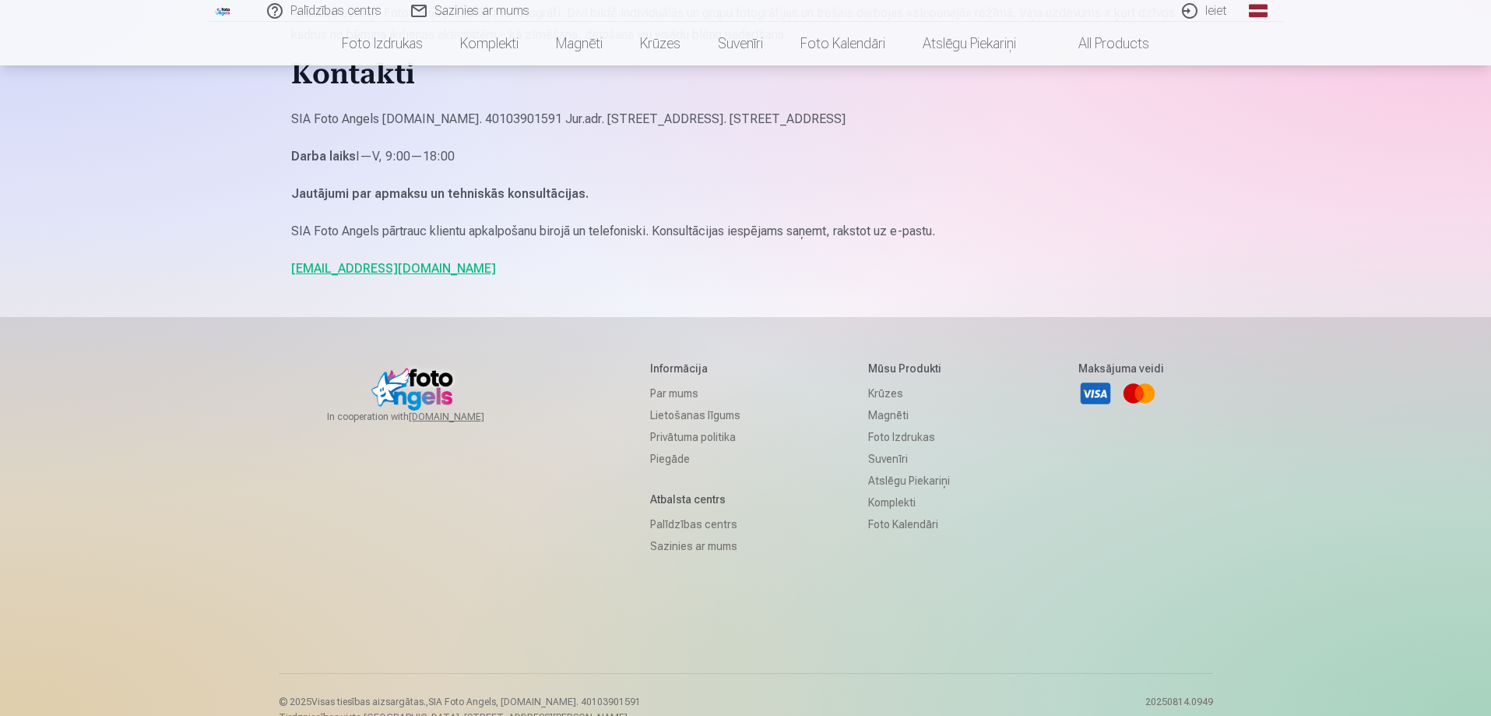
scroll to position [1382, 0]
